Goal: Task Accomplishment & Management: Use online tool/utility

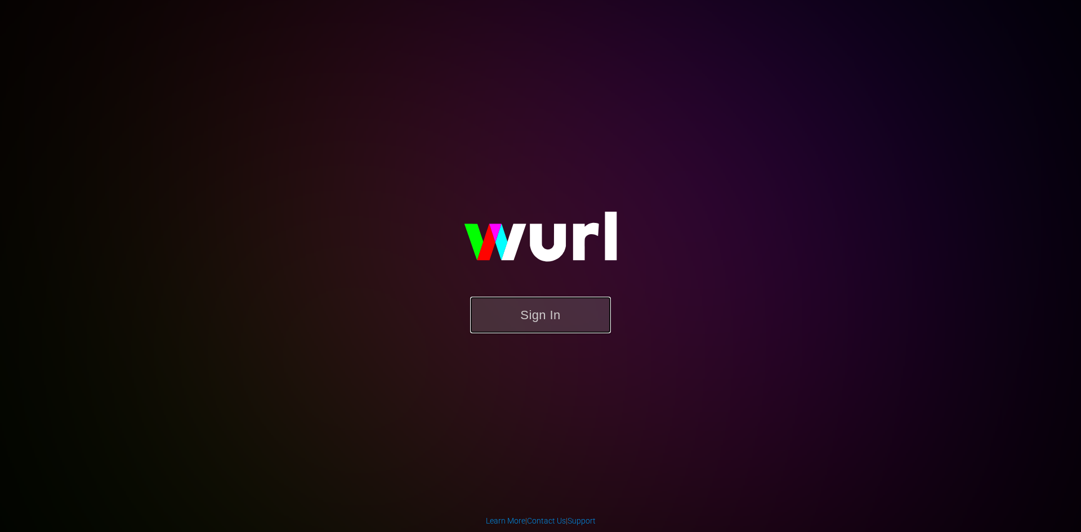
click at [570, 324] on button "Sign In" at bounding box center [540, 315] width 141 height 37
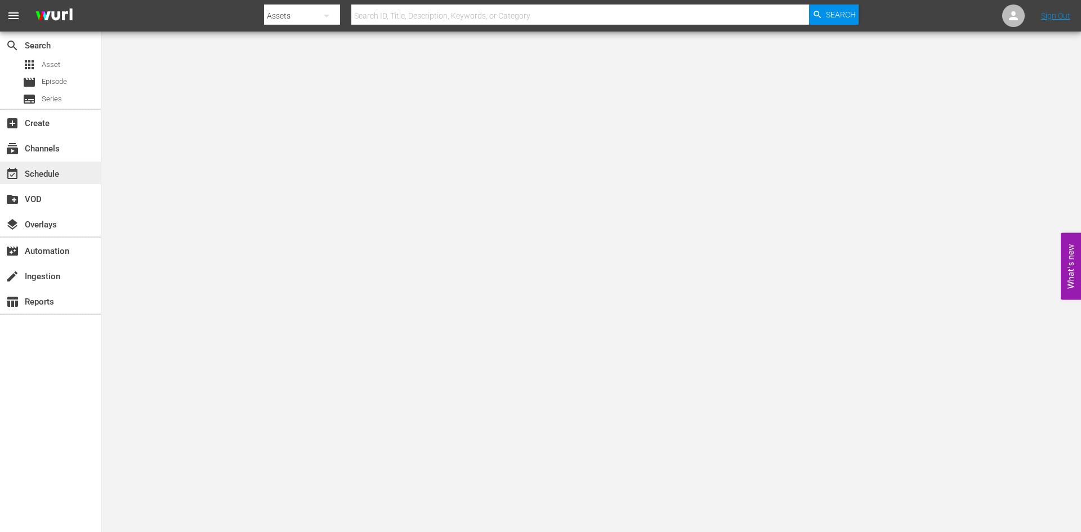
click at [57, 169] on div "event_available Schedule" at bounding box center [31, 172] width 63 height 10
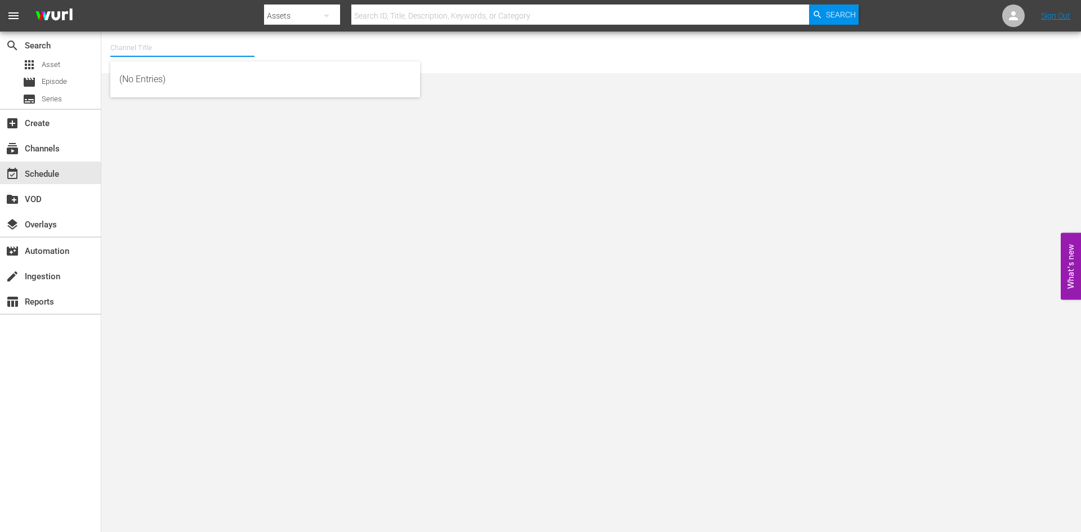
click at [164, 53] on input "text" at bounding box center [182, 47] width 144 height 27
click at [180, 78] on div "Soap Latino ([GEOGRAPHIC_DATA]) (1882 - fast_channels_network_soaplatino_1)" at bounding box center [265, 79] width 292 height 27
type input "Soap Latino ([GEOGRAPHIC_DATA]) (1882 - fast_channels_network_soaplatino_1)"
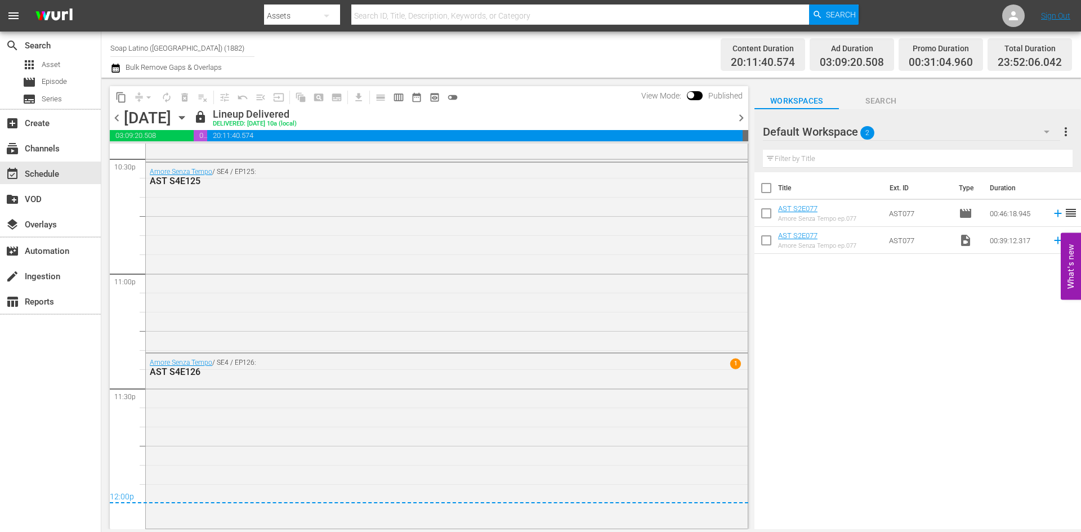
scroll to position [5137, 0]
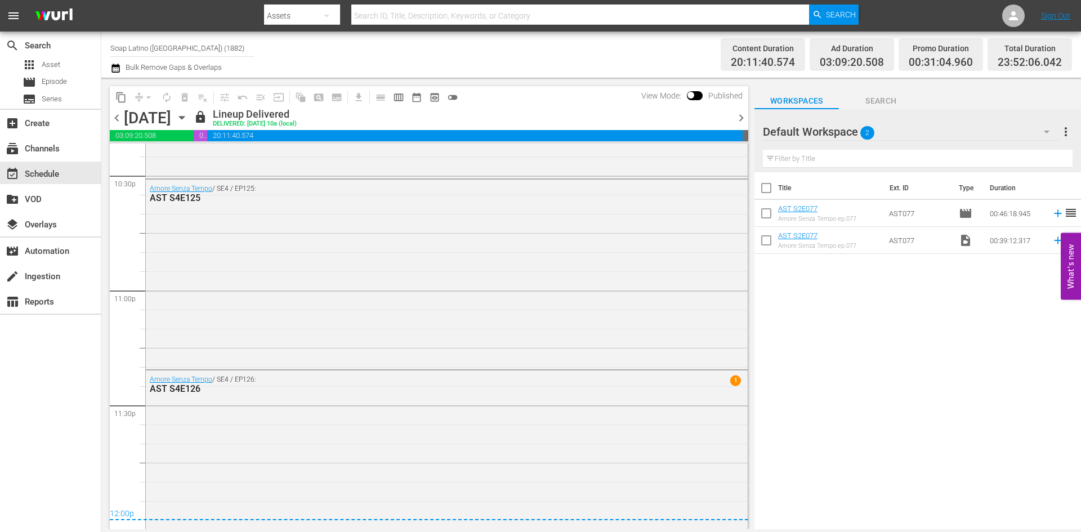
click at [749, 120] on div "content_copy compress arrow_drop_down autorenew_outlined delete_forever_outline…" at bounding box center [426, 304] width 650 height 452
click at [740, 119] on span "chevron_right" at bounding box center [741, 118] width 14 height 14
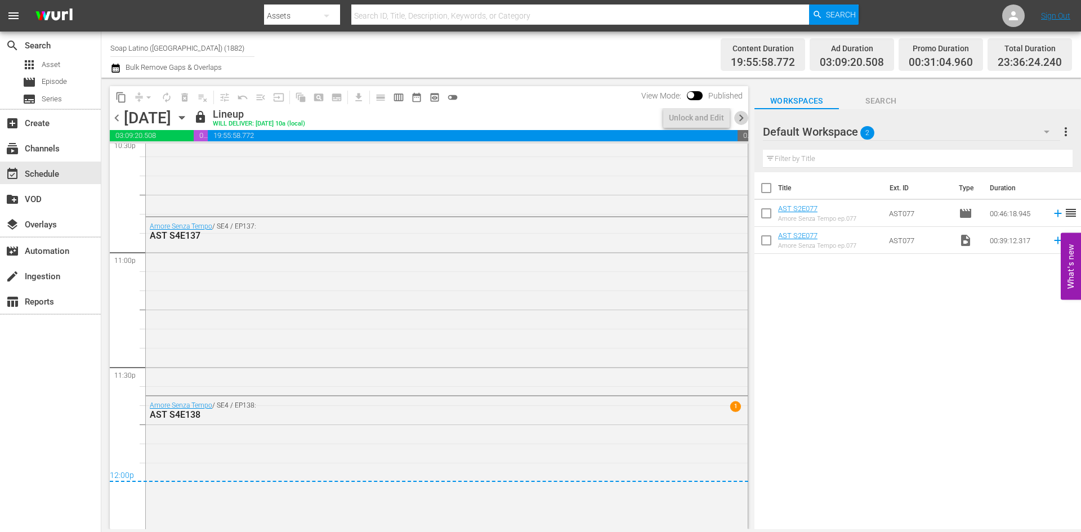
click at [740, 119] on span "chevron_right" at bounding box center [741, 118] width 14 height 14
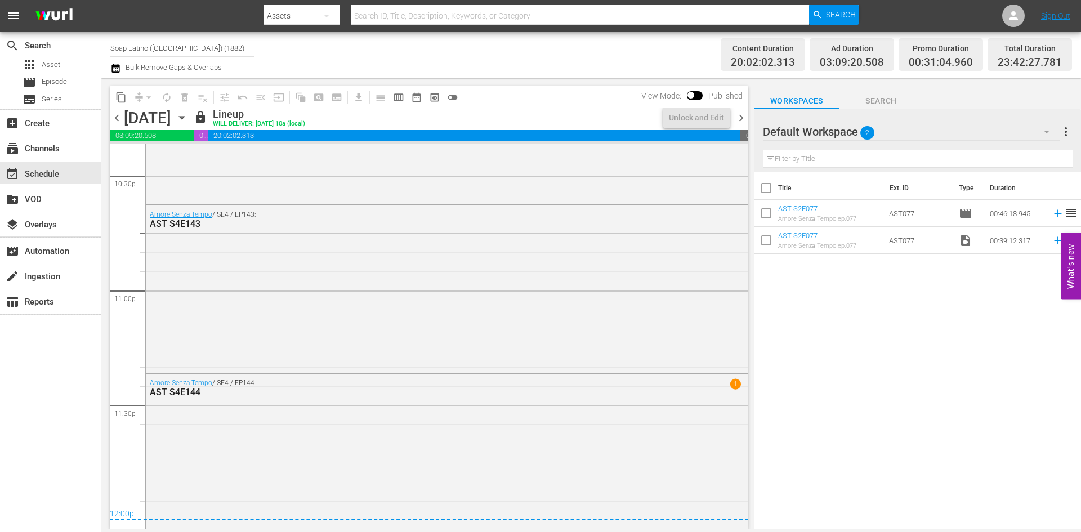
click at [740, 119] on span "chevron_right" at bounding box center [741, 118] width 14 height 14
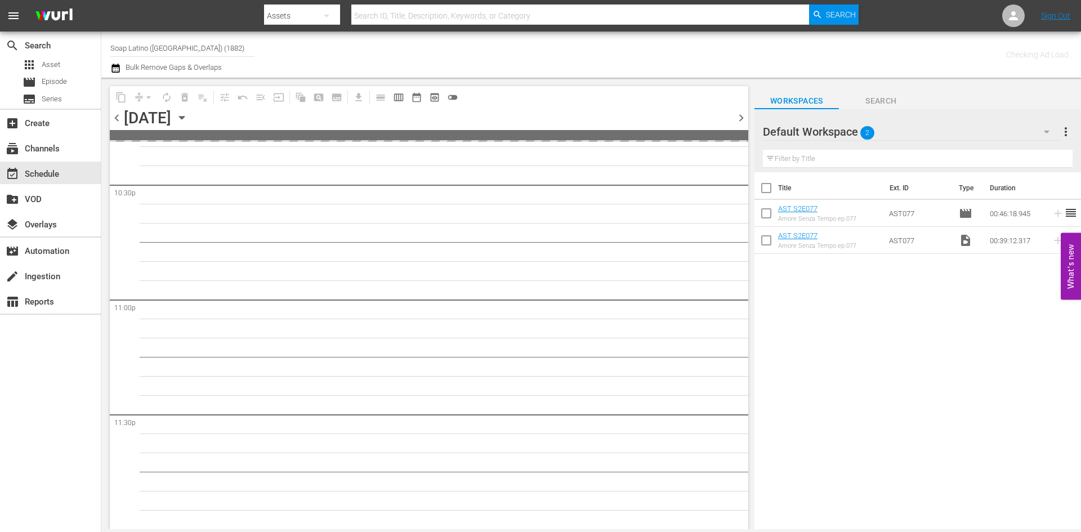
scroll to position [5127, 0]
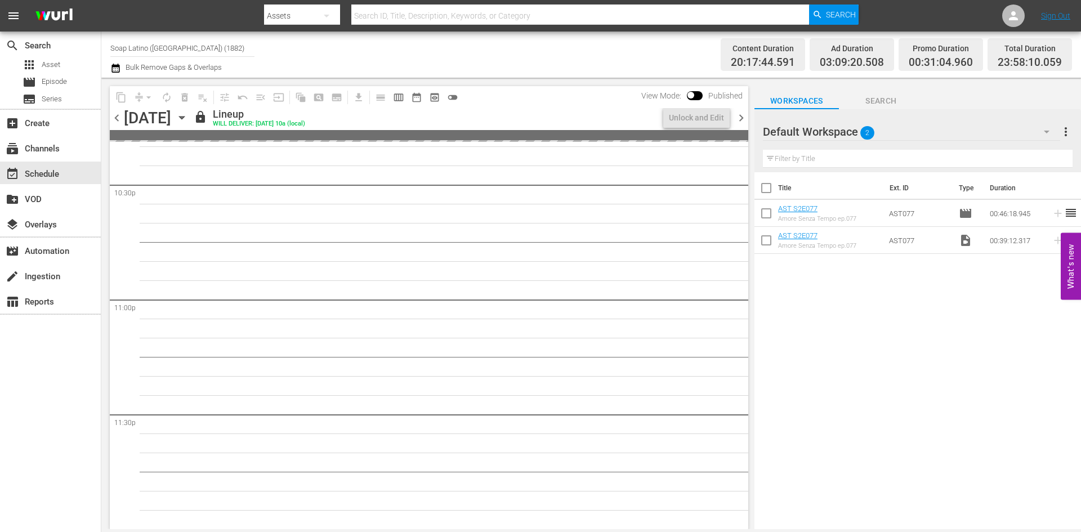
click at [740, 118] on span "chevron_right" at bounding box center [741, 118] width 14 height 14
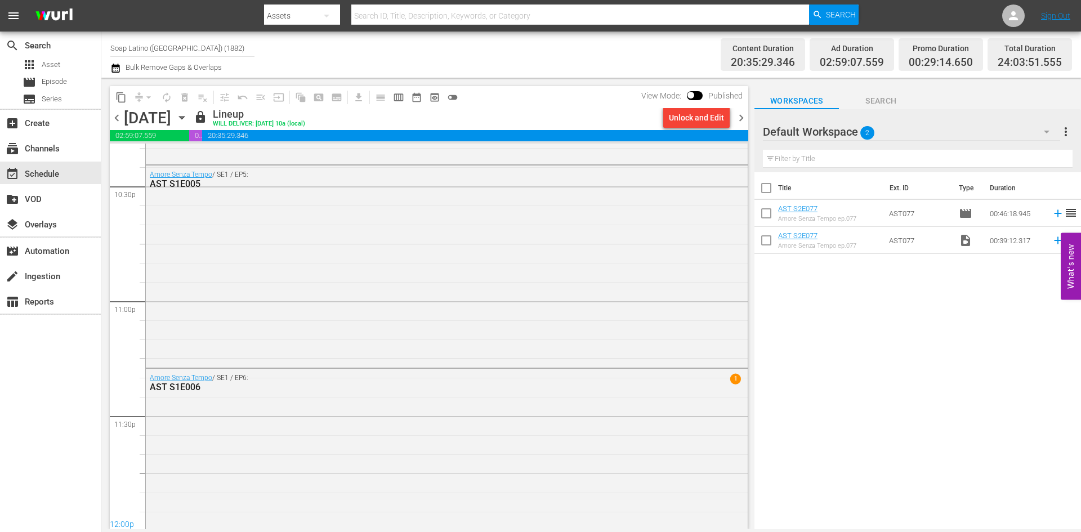
scroll to position [5165, 0]
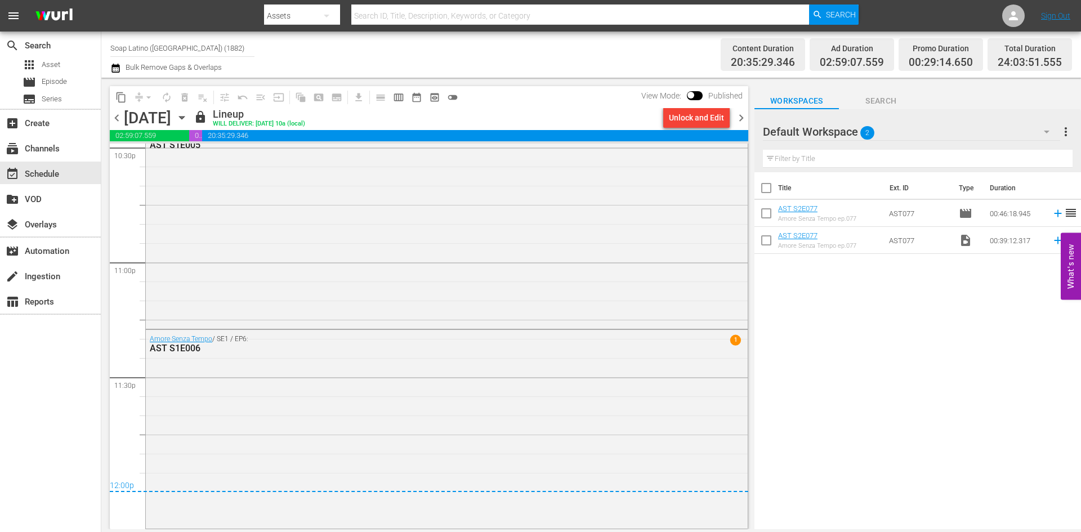
click at [740, 120] on span "chevron_right" at bounding box center [741, 118] width 14 height 14
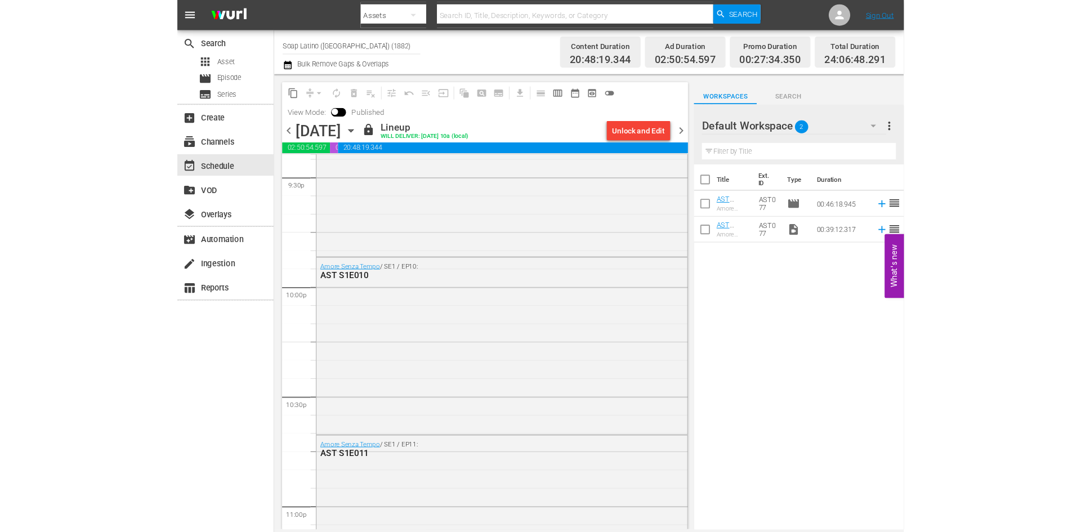
scroll to position [4916, 0]
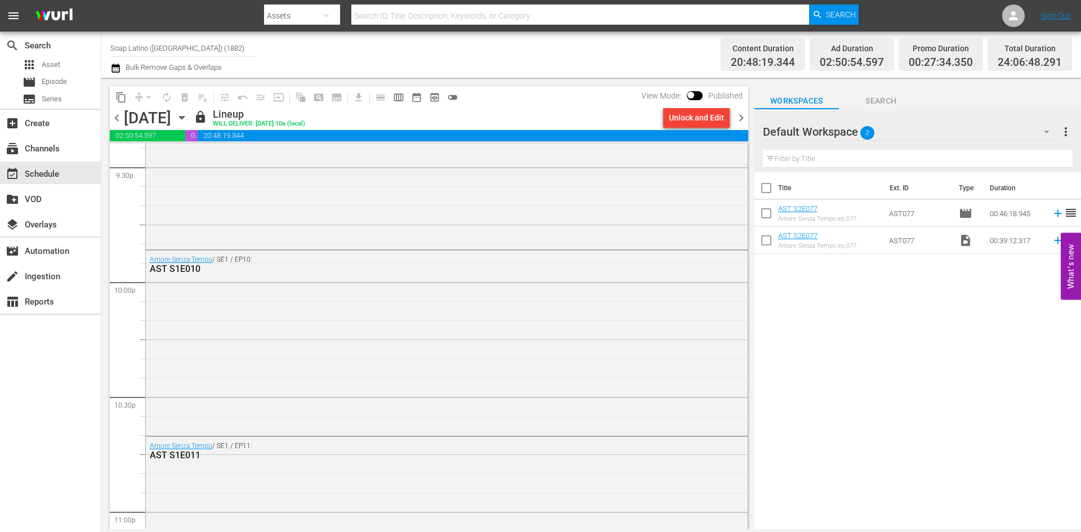
click at [742, 115] on span "chevron_right" at bounding box center [741, 118] width 14 height 14
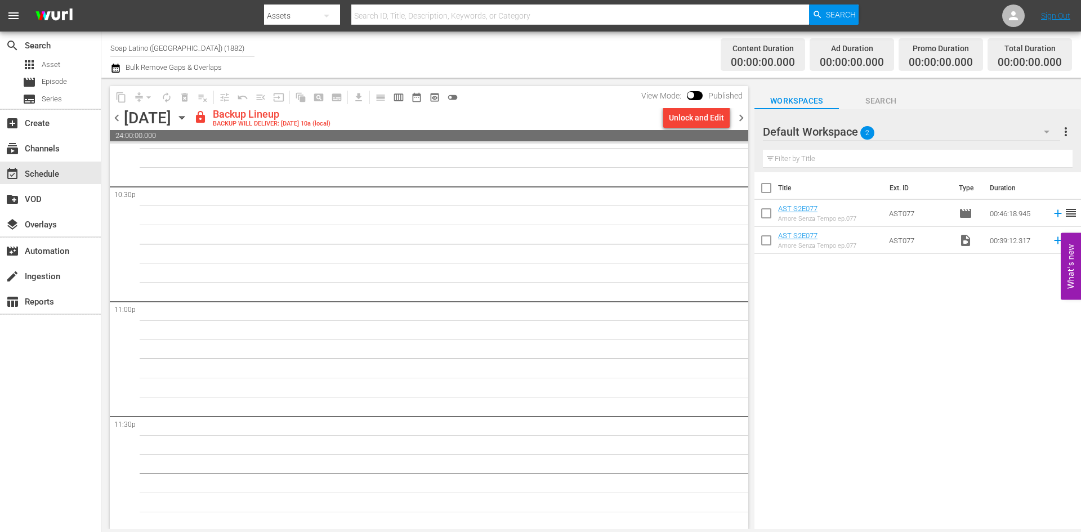
scroll to position [5107, 0]
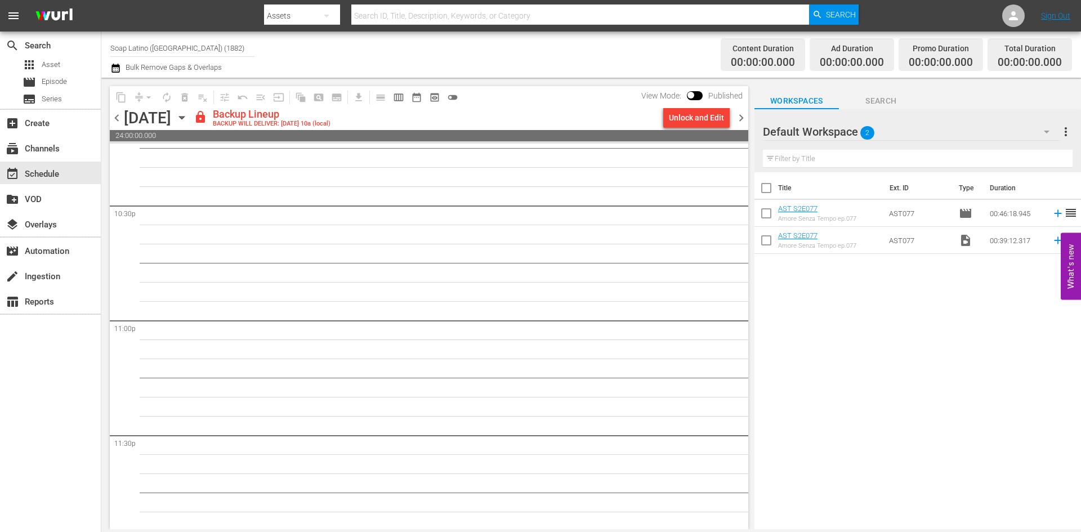
click at [123, 119] on span "chevron_left" at bounding box center [117, 118] width 14 height 14
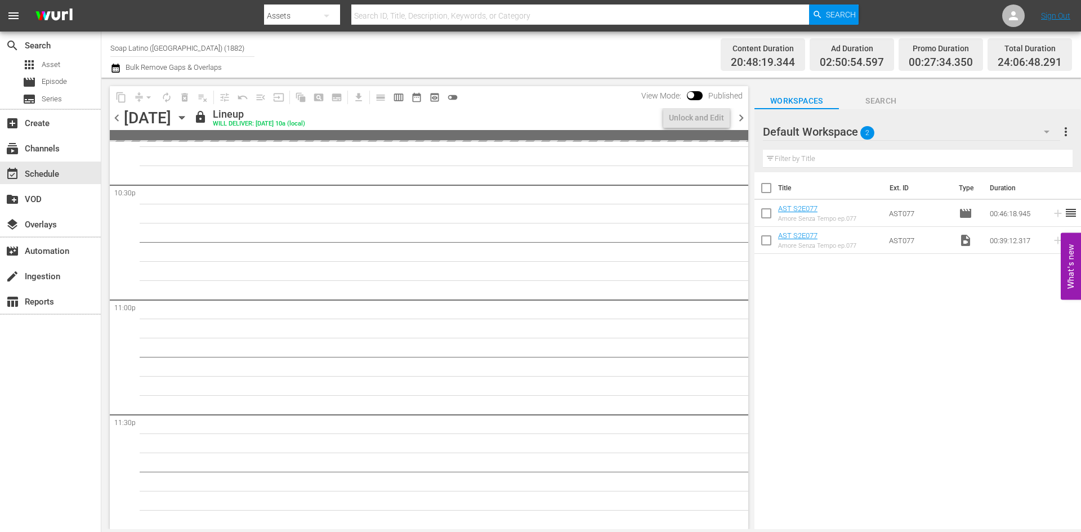
scroll to position [4916, 0]
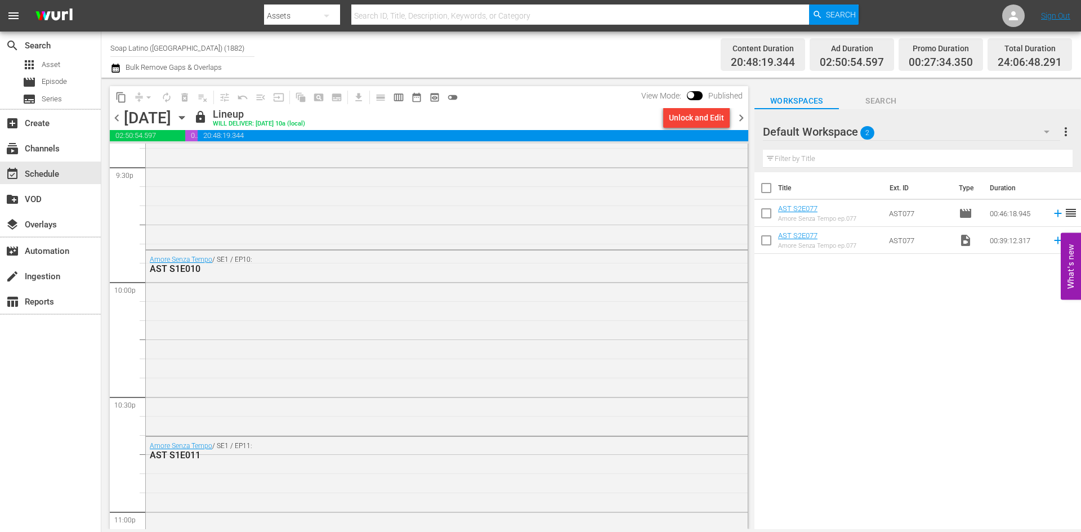
click at [745, 114] on span "chevron_right" at bounding box center [741, 118] width 14 height 14
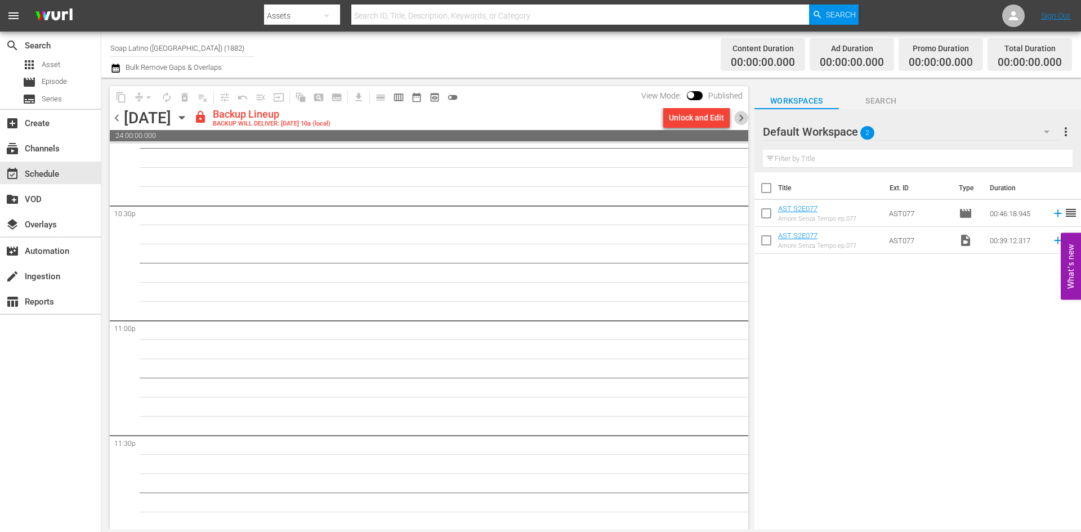
click at [744, 114] on span "chevron_right" at bounding box center [741, 118] width 14 height 14
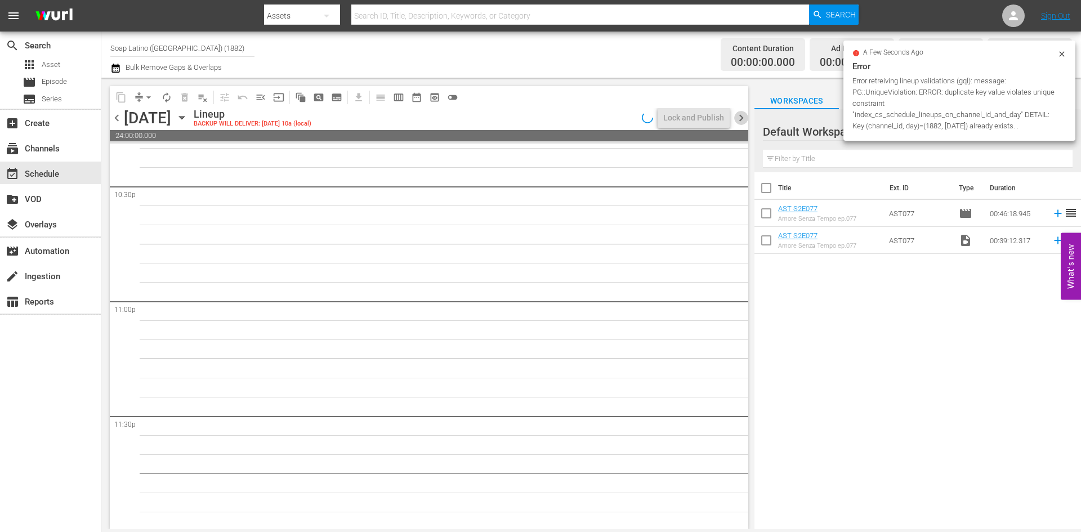
click at [743, 114] on span "chevron_right" at bounding box center [741, 118] width 14 height 14
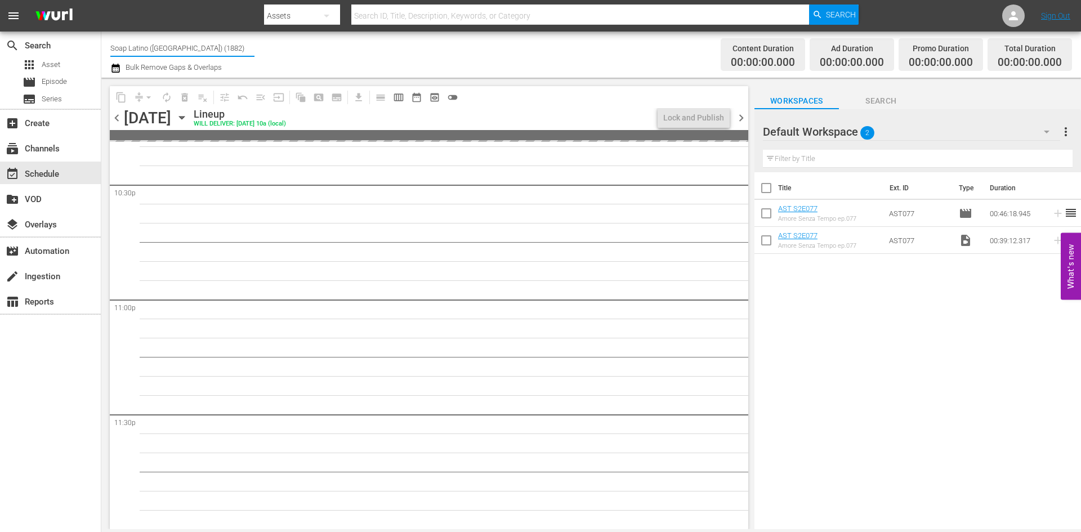
click at [217, 51] on input "Soap Latino (Italy) (1882)" at bounding box center [182, 47] width 144 height 27
type input "turco"
click at [151, 51] on input "turco" at bounding box center [182, 47] width 144 height 27
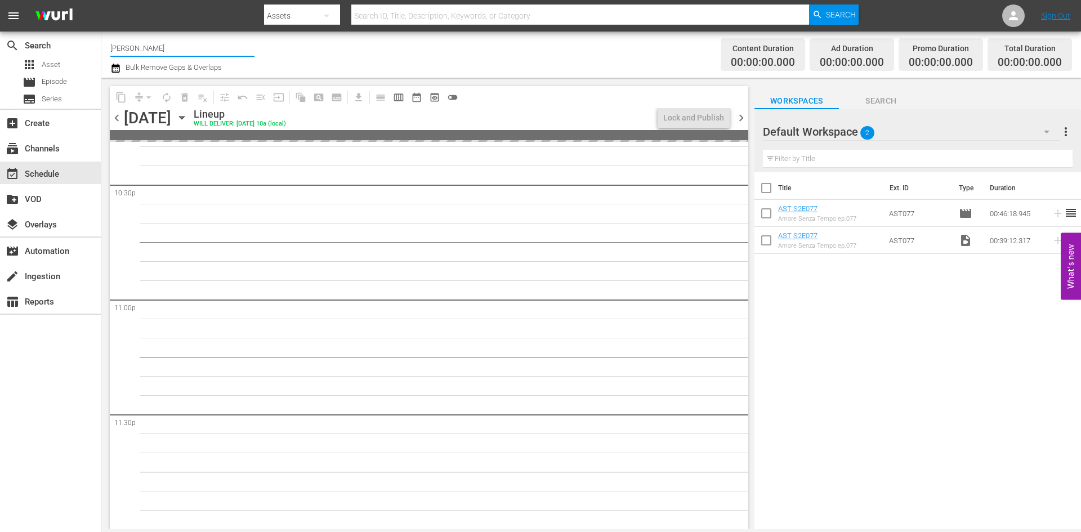
click at [151, 51] on input "turco" at bounding box center [182, 47] width 144 height 27
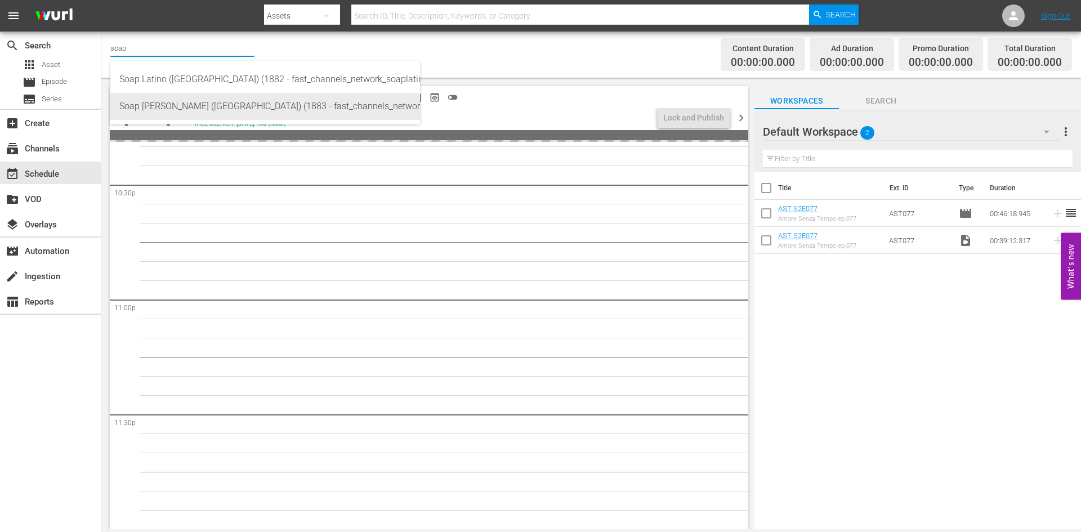
click at [197, 102] on div "Soap Turco (Italy) (1883 - fast_channels_network_soapturco_1)" at bounding box center [265, 106] width 292 height 27
type input "Soap Turco (Italy) (1883 - fast_channels_network_soapturco_1)"
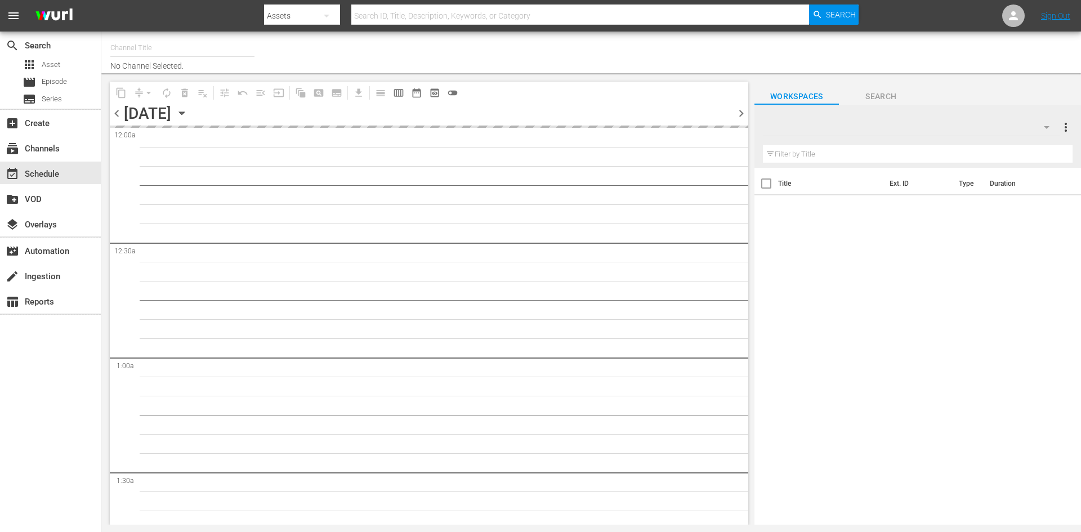
type input "Soap [PERSON_NAME] ([GEOGRAPHIC_DATA]) (1883)"
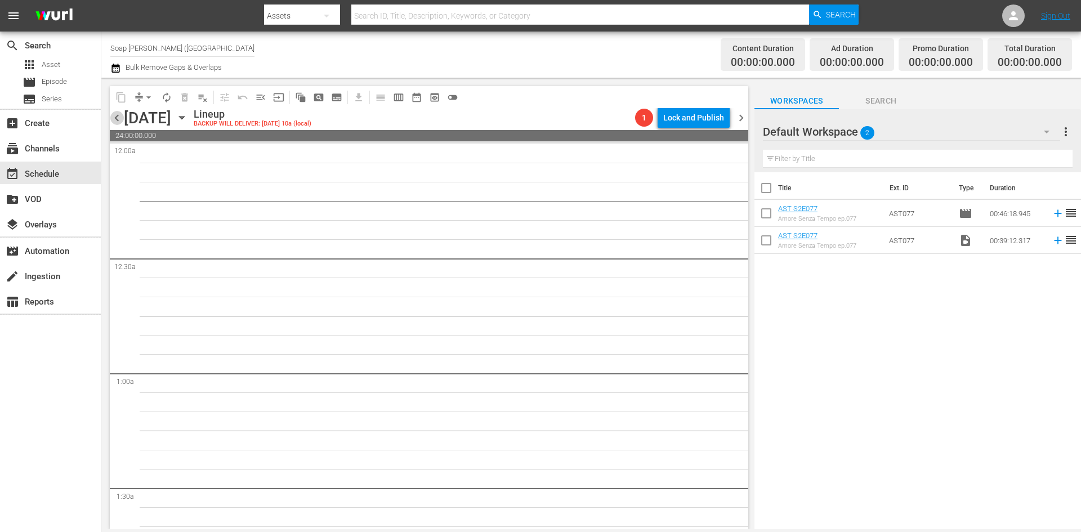
click at [112, 119] on span "chevron_left" at bounding box center [117, 118] width 14 height 14
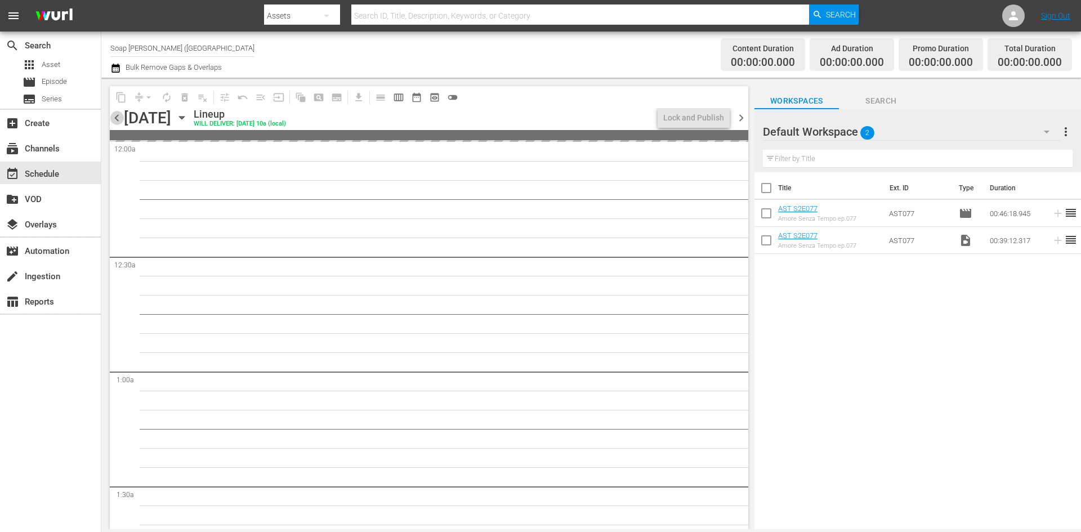
click at [119, 121] on span "chevron_left" at bounding box center [117, 118] width 14 height 14
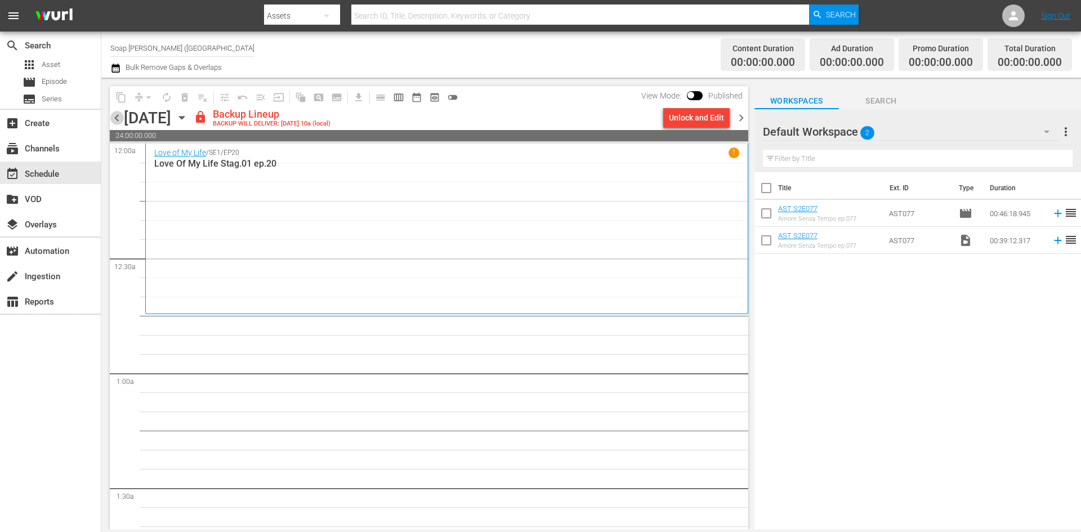
click at [119, 121] on span "chevron_left" at bounding box center [117, 118] width 14 height 14
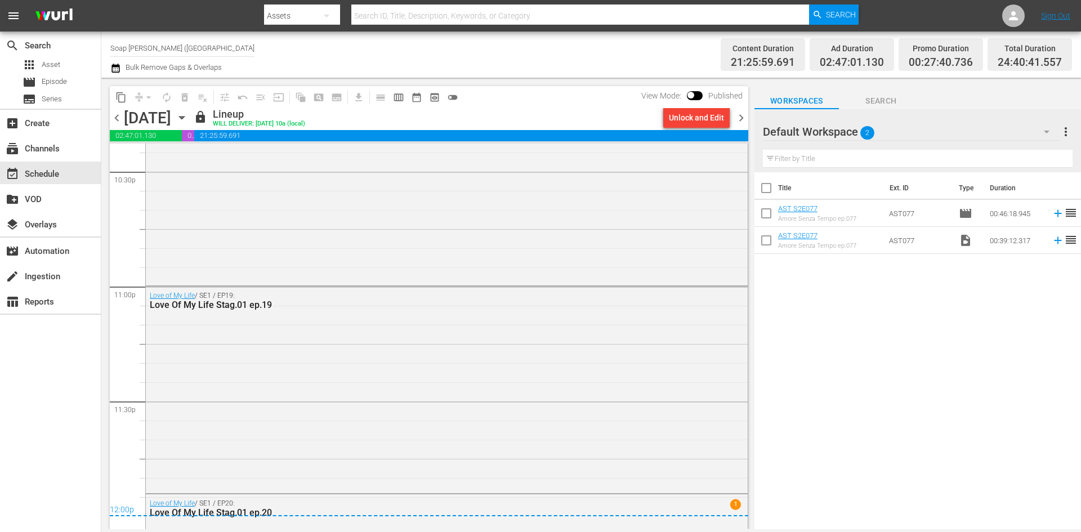
scroll to position [5299, 0]
